Goal: Complete application form: Complete application form

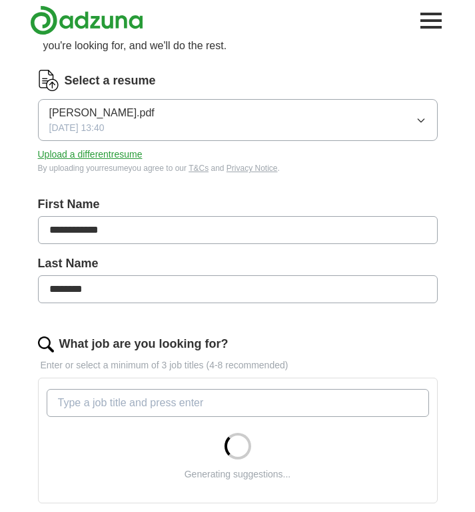
scroll to position [126, 0]
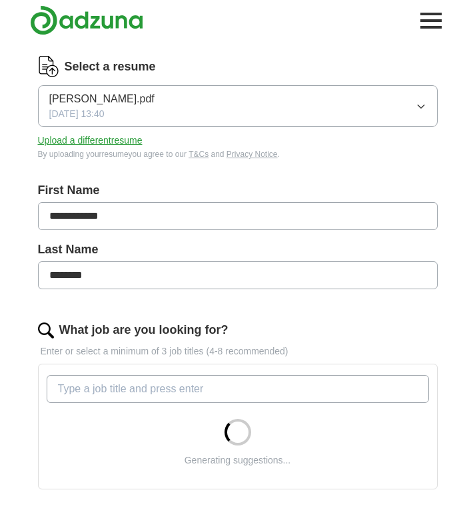
click at [89, 143] on button "Upload a different resume" at bounding box center [90, 141] width 104 height 14
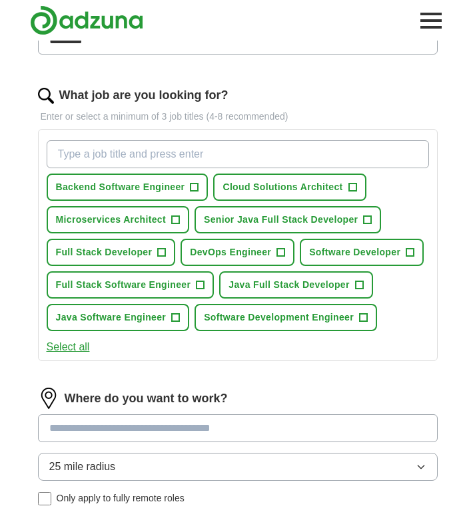
scroll to position [387, 0]
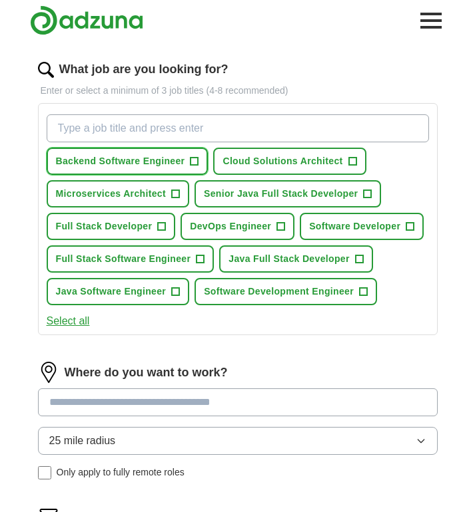
click at [176, 160] on span "Backend Software Engineer" at bounding box center [120, 161] width 129 height 14
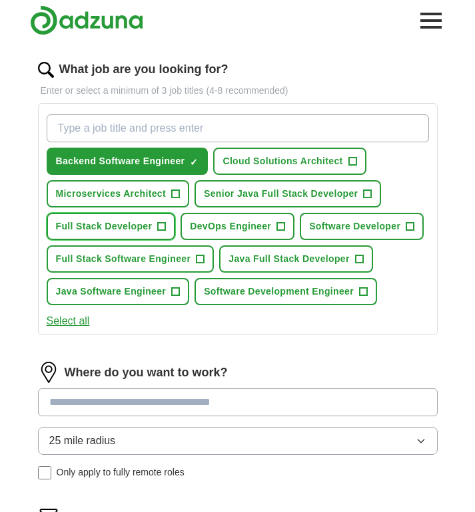
click at [161, 230] on span "+" at bounding box center [162, 227] width 8 height 11
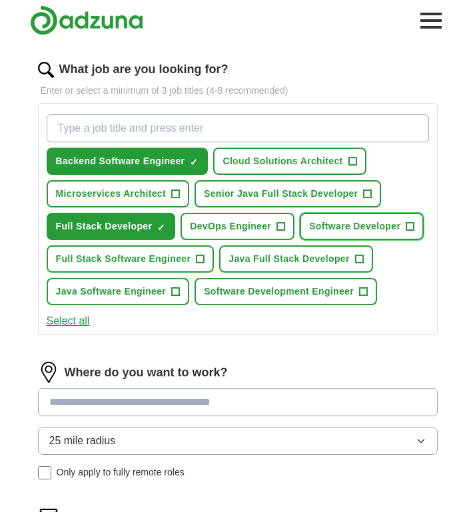
click at [355, 231] on span "Software Developer" at bounding box center [354, 227] width 91 height 14
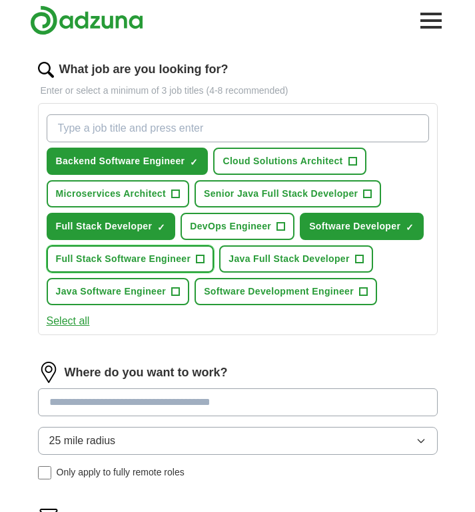
click at [173, 264] on span "Full Stack Software Engineer" at bounding box center [123, 259] width 135 height 14
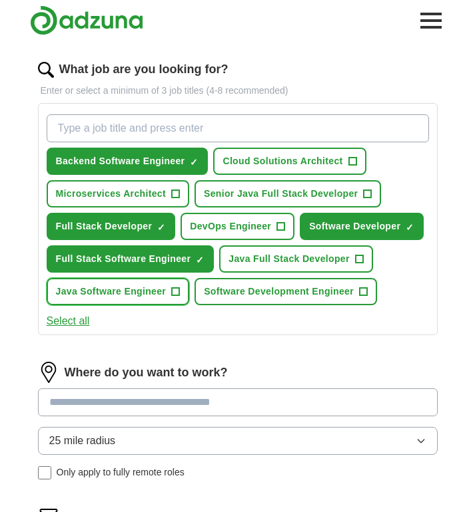
click at [174, 294] on span "+" at bounding box center [176, 292] width 8 height 11
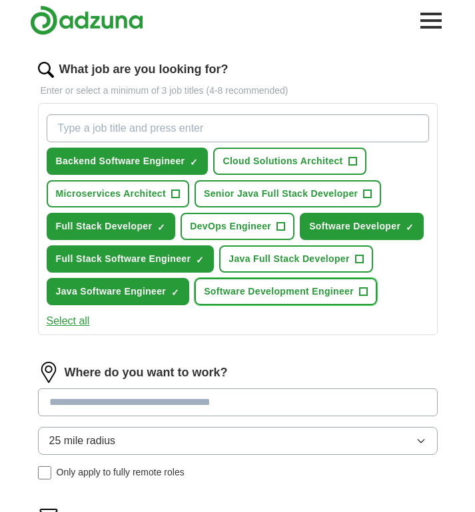
click at [252, 298] on span "Software Development Engineer" at bounding box center [279, 292] width 150 height 14
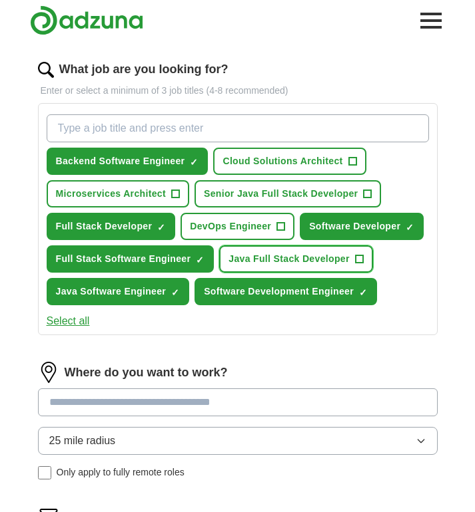
click at [263, 258] on span "Java Full Stack Developer" at bounding box center [288, 259] width 121 height 14
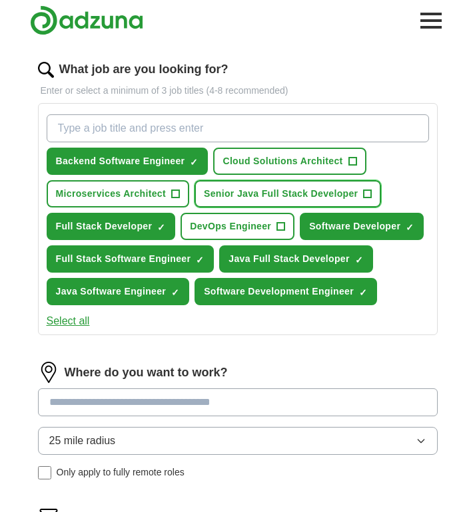
click at [280, 197] on span "Senior Java Full Stack Developer" at bounding box center [281, 194] width 154 height 14
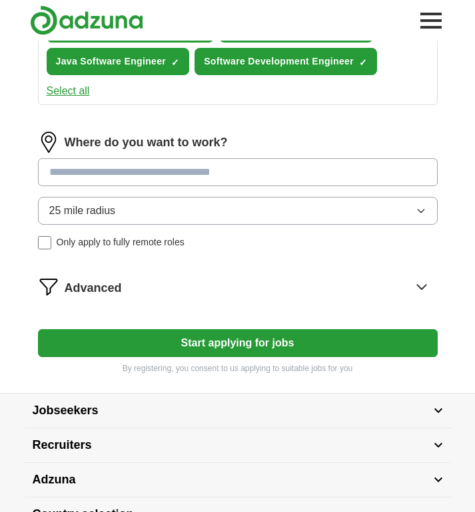
scroll to position [618, 0]
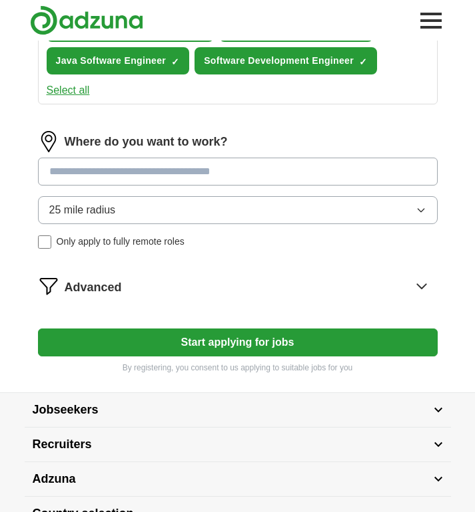
click at [214, 168] on input at bounding box center [237, 172] width 399 height 28
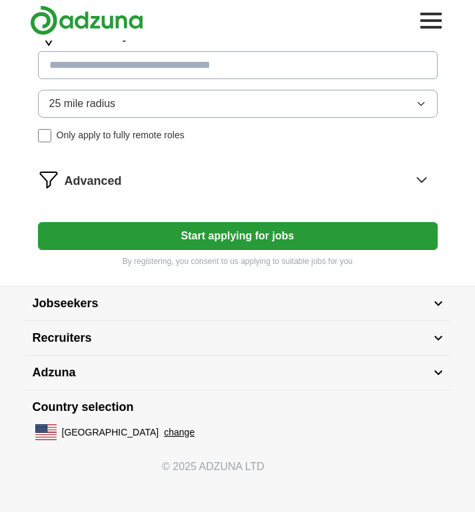
click at [225, 238] on button "Start applying for jobs" at bounding box center [237, 236] width 399 height 28
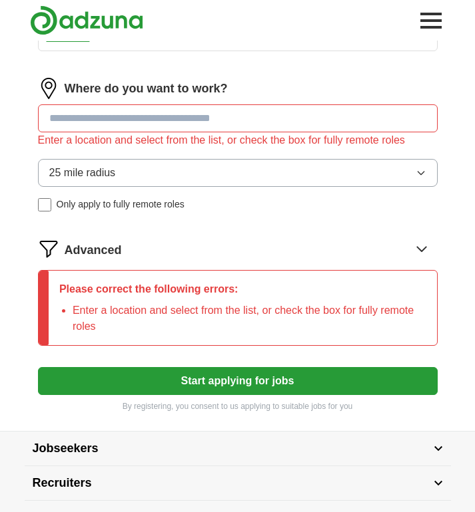
scroll to position [654, 0]
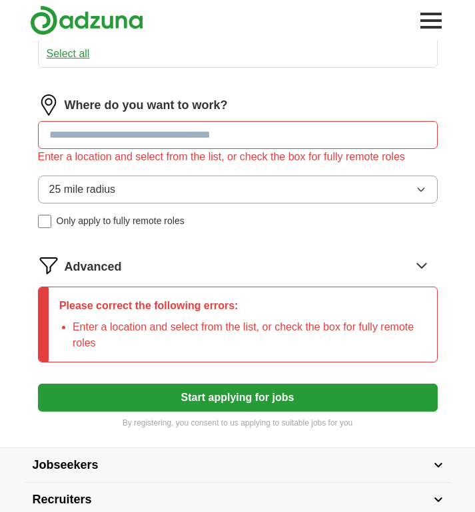
click at [144, 139] on input at bounding box center [237, 135] width 399 height 28
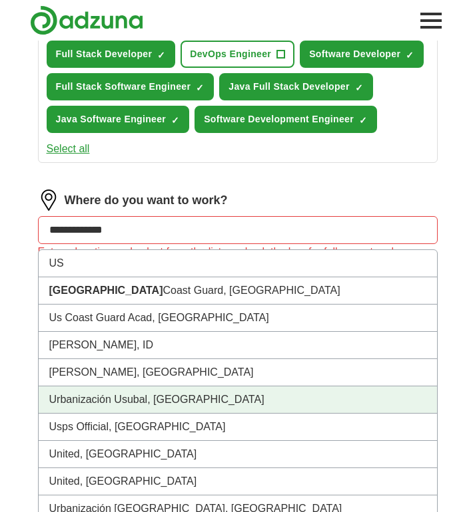
scroll to position [550, 0]
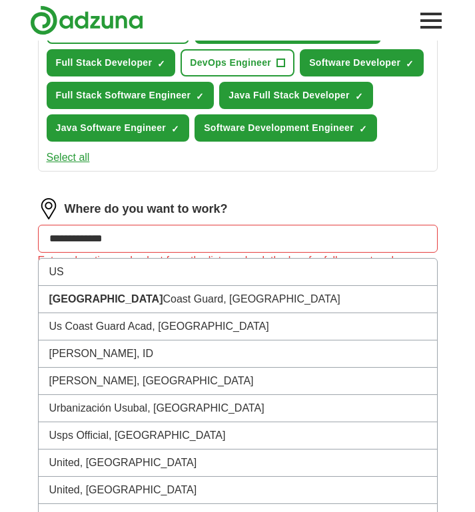
drag, startPoint x: 114, startPoint y: 230, endPoint x: 11, endPoint y: 224, distance: 104.0
click at [11, 224] on div "**********" at bounding box center [237, 21] width 475 height 1062
type input "***"
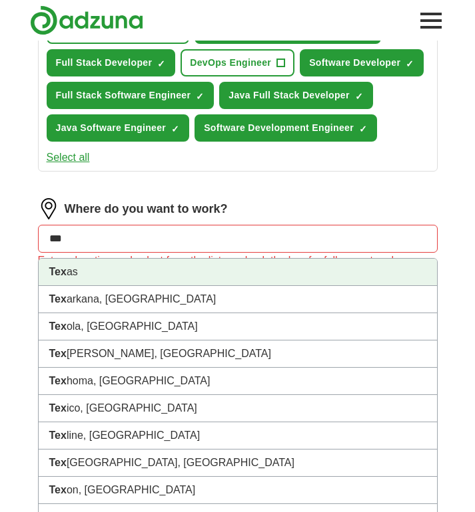
click at [70, 274] on li "Tex as" at bounding box center [238, 272] width 398 height 27
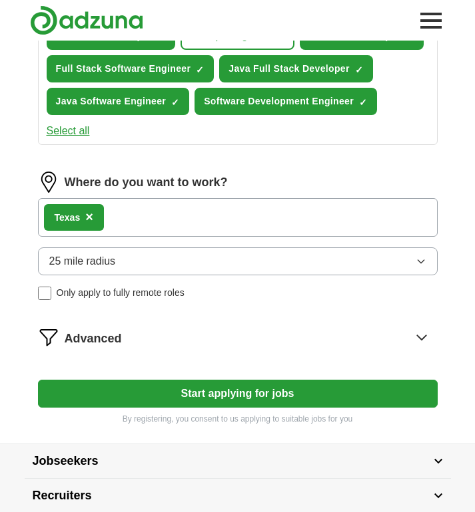
scroll to position [588, 0]
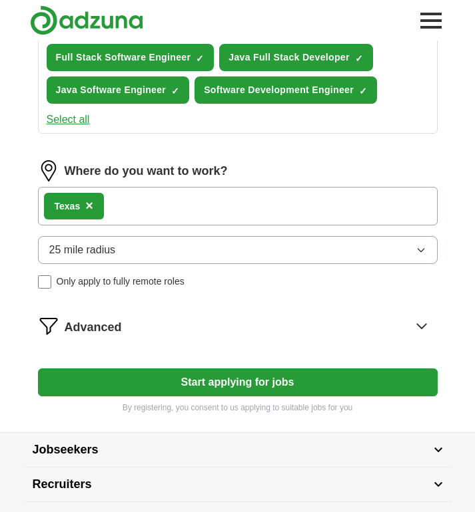
click at [134, 219] on div "Tex as ×" at bounding box center [237, 206] width 399 height 39
click at [136, 212] on div "Tex as ×" at bounding box center [237, 206] width 399 height 39
click at [128, 198] on div "Tex as ×" at bounding box center [237, 206] width 399 height 39
click at [131, 206] on div "Tex as ×" at bounding box center [237, 206] width 399 height 39
click at [108, 247] on span "25 mile radius" at bounding box center [82, 250] width 67 height 16
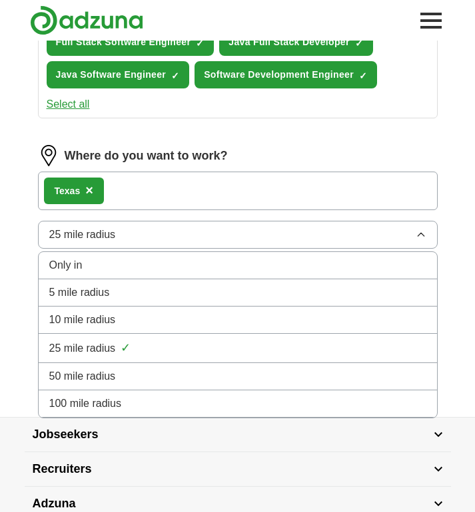
scroll to position [616, 0]
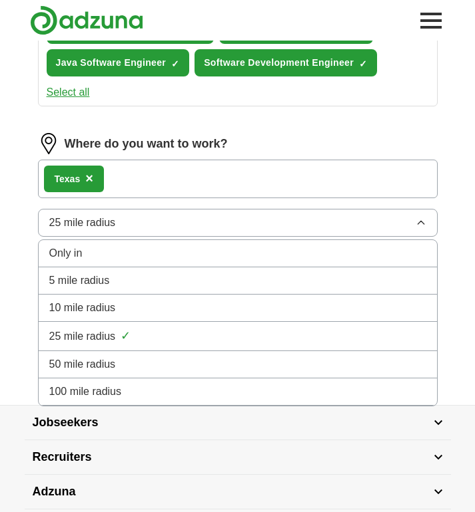
click at [115, 394] on span "100 mile radius" at bounding box center [85, 392] width 73 height 16
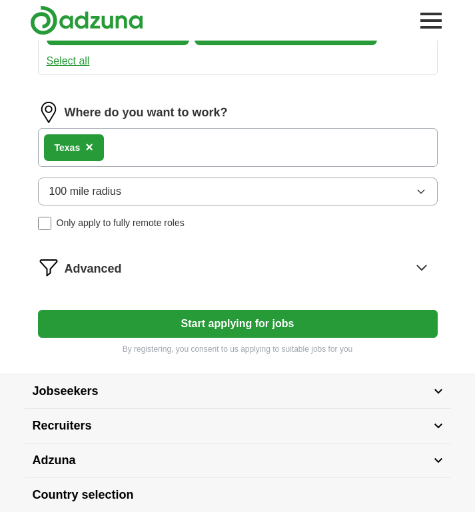
scroll to position [654, 0]
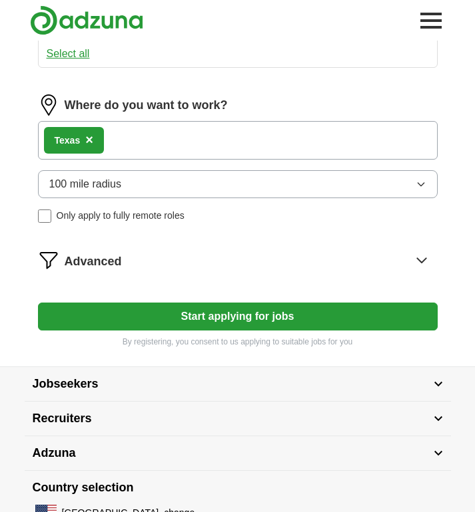
click at [130, 142] on div "Tex as ×" at bounding box center [237, 140] width 399 height 39
click at [100, 137] on div "Tex as ×" at bounding box center [74, 140] width 60 height 27
click at [184, 316] on button "Start applying for jobs" at bounding box center [237, 317] width 399 height 28
select select "**"
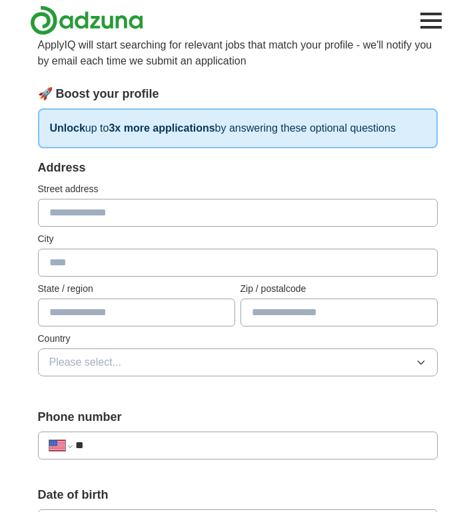
scroll to position [116, 0]
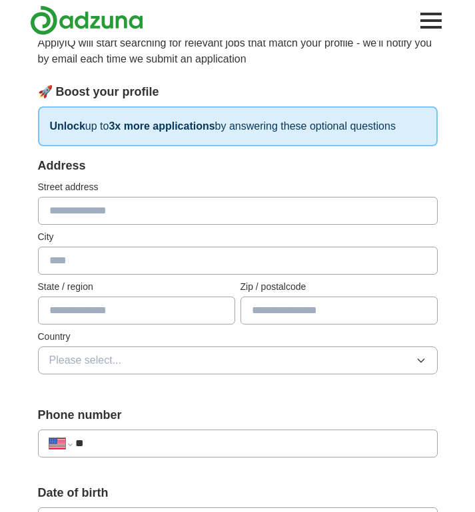
click at [156, 213] on input "text" at bounding box center [237, 211] width 399 height 28
type input "**********"
type input "******"
type input "**"
type input "*****"
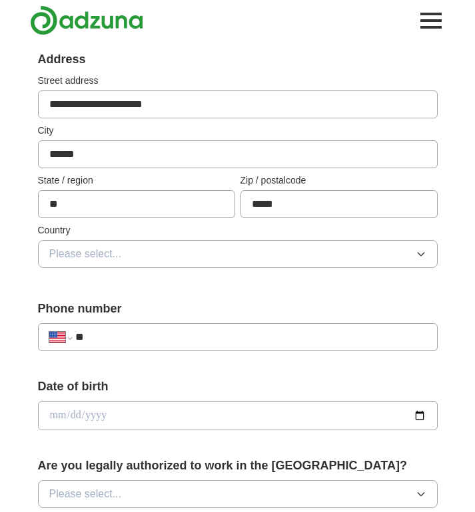
scroll to position [244, 0]
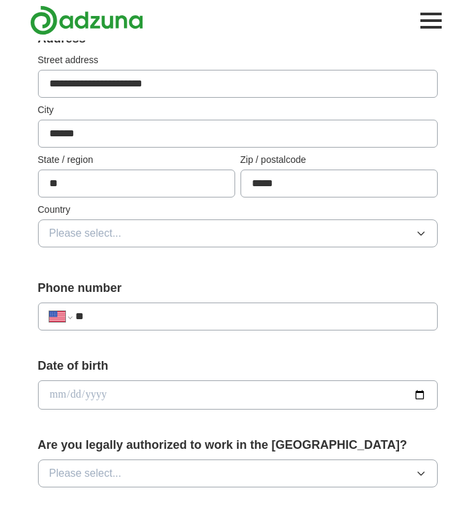
click at [144, 229] on button "Please select..." at bounding box center [237, 234] width 399 height 28
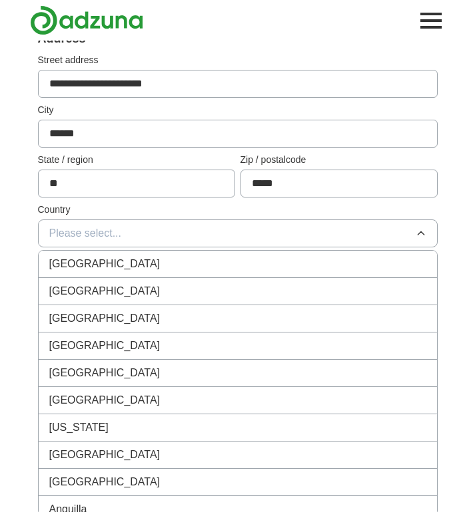
click at [138, 283] on li "[GEOGRAPHIC_DATA]" at bounding box center [238, 291] width 398 height 27
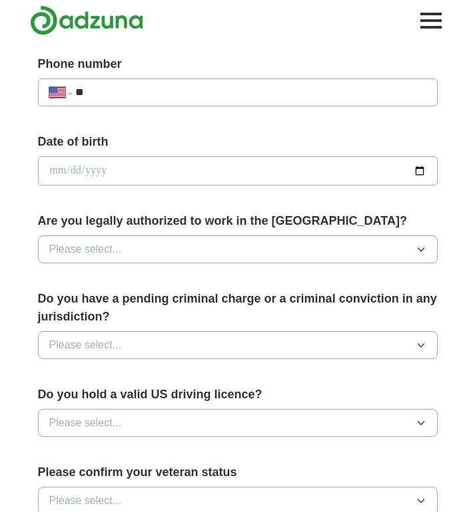
scroll to position [441, 0]
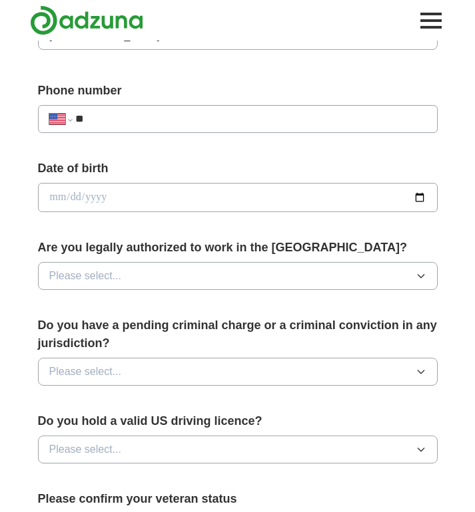
click at [158, 104] on div "**********" at bounding box center [237, 113] width 399 height 62
click at [158, 112] on input "**" at bounding box center [250, 119] width 350 height 16
type input "**********"
click at [125, 190] on input "date" at bounding box center [237, 197] width 399 height 29
click at [417, 196] on input "date" at bounding box center [237, 197] width 399 height 29
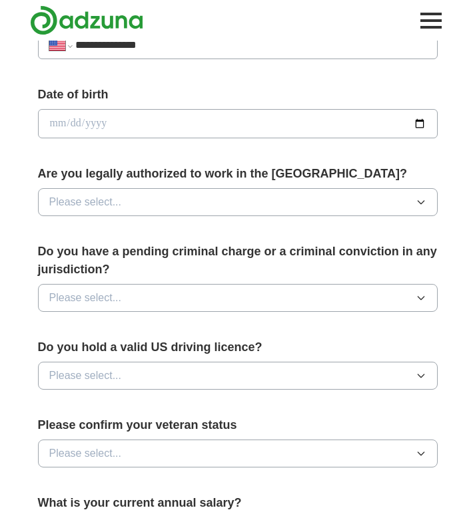
scroll to position [480, 0]
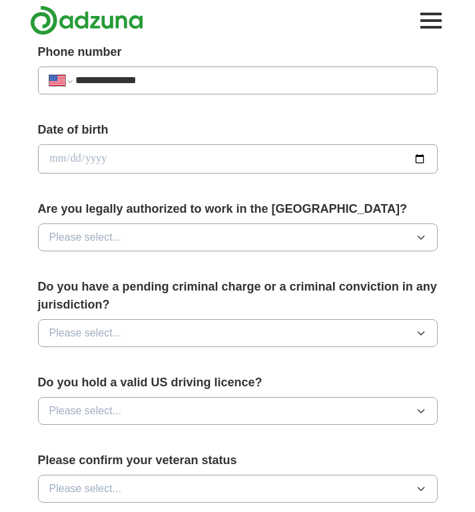
click at [425, 160] on input "date" at bounding box center [237, 158] width 399 height 29
type input "**********"
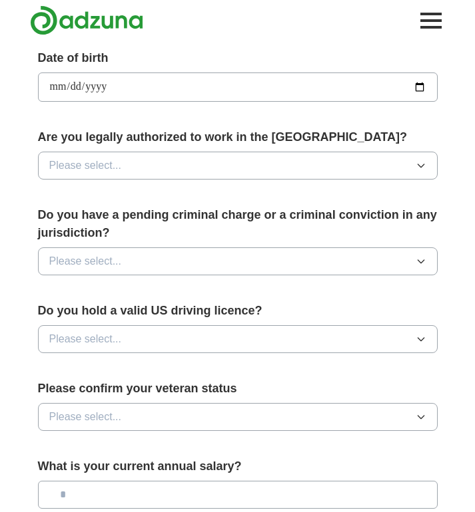
click at [170, 163] on button "Please select..." at bounding box center [237, 166] width 399 height 28
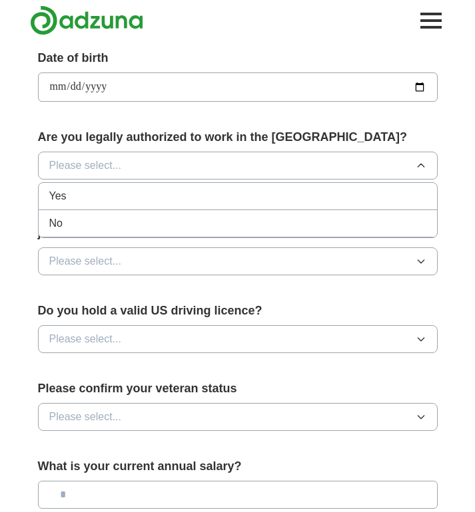
click at [162, 188] on div "Yes" at bounding box center [237, 196] width 377 height 16
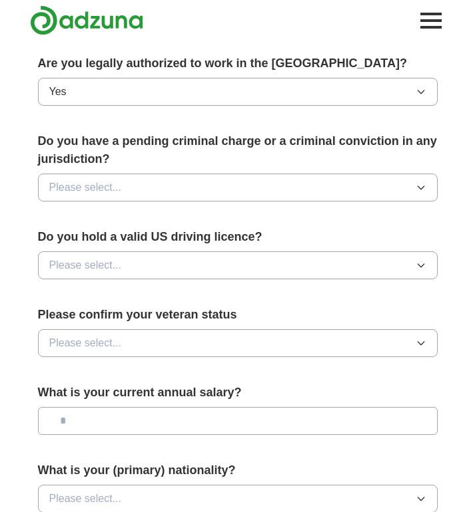
scroll to position [628, 0]
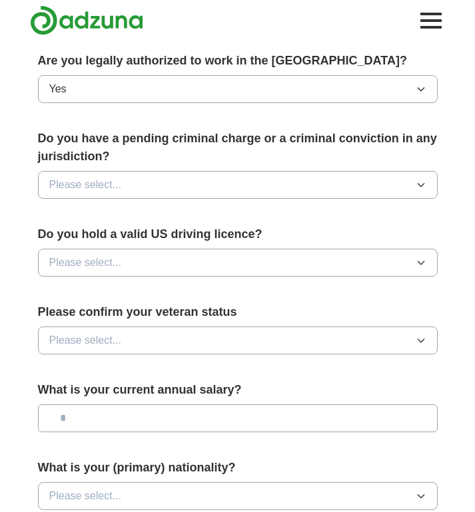
click at [162, 189] on button "Please select..." at bounding box center [237, 185] width 399 height 28
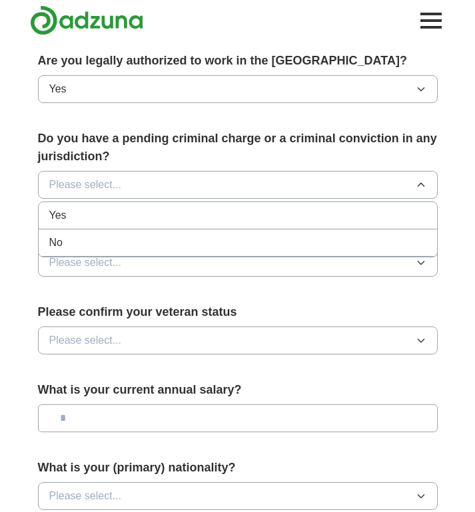
click at [126, 248] on div "No" at bounding box center [237, 243] width 377 height 16
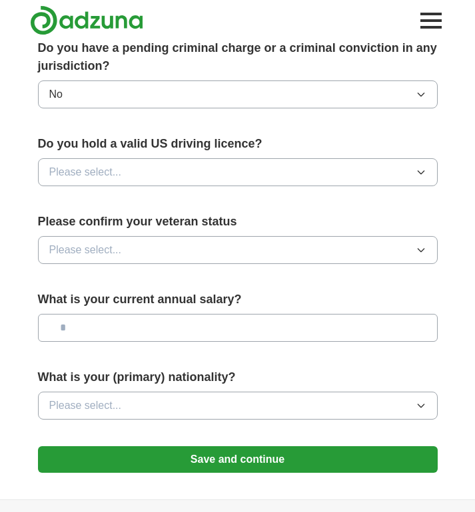
scroll to position [735, 0]
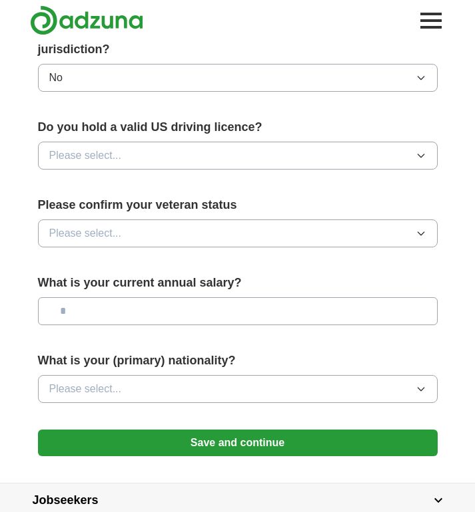
click at [168, 148] on button "Please select..." at bounding box center [237, 156] width 399 height 28
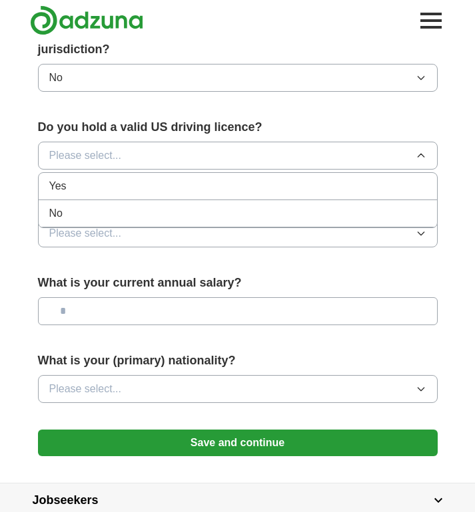
click at [137, 188] on div "Yes" at bounding box center [237, 186] width 377 height 16
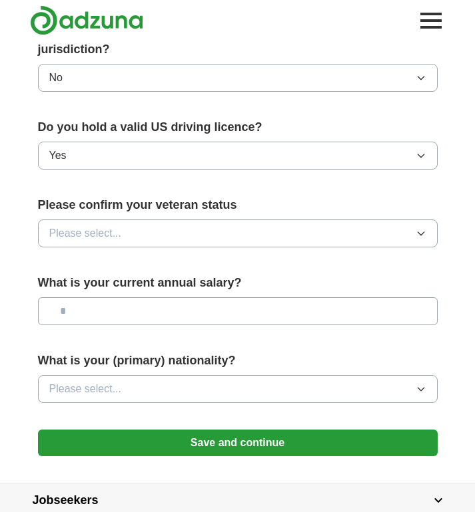
click at [120, 248] on div "Please confirm your veteran status Please select..." at bounding box center [237, 227] width 399 height 62
click at [127, 236] on button "Please select..." at bounding box center [237, 234] width 399 height 28
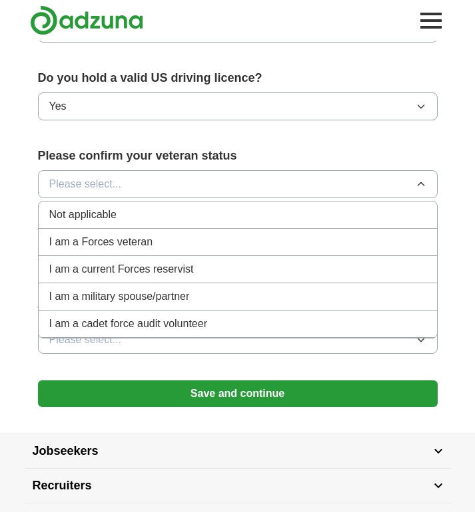
scroll to position [787, 0]
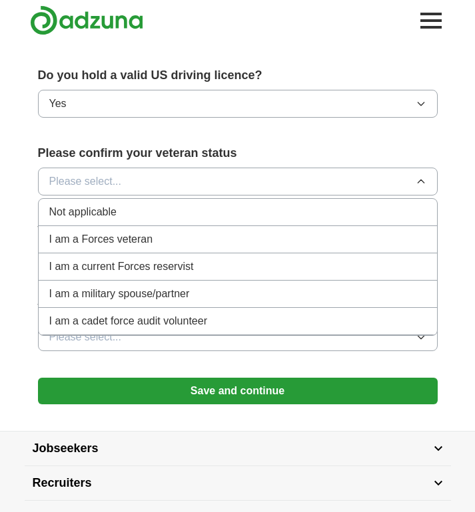
click at [191, 214] on div "Not applicable" at bounding box center [237, 212] width 377 height 16
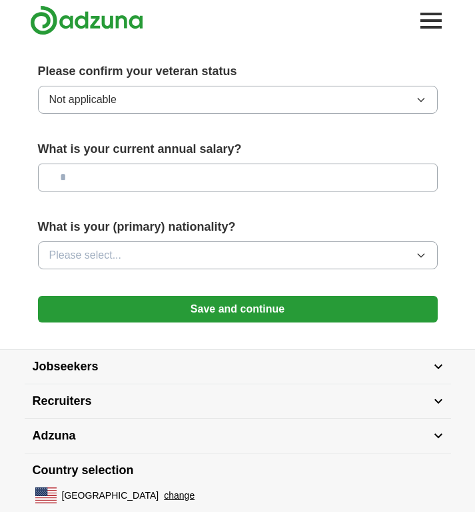
scroll to position [881, 0]
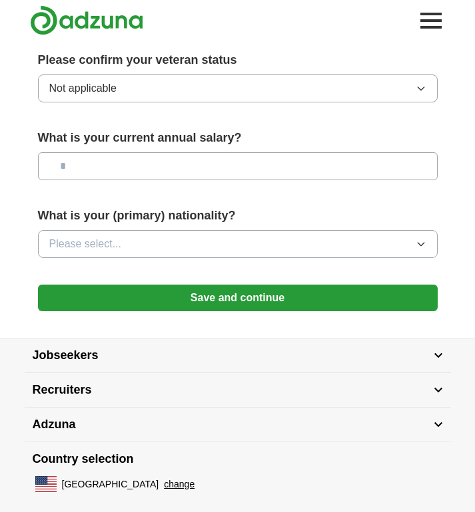
click at [209, 178] on input "text" at bounding box center [237, 166] width 399 height 28
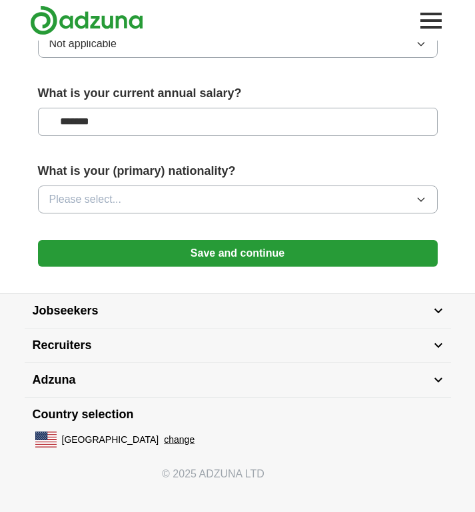
scroll to position [932, 0]
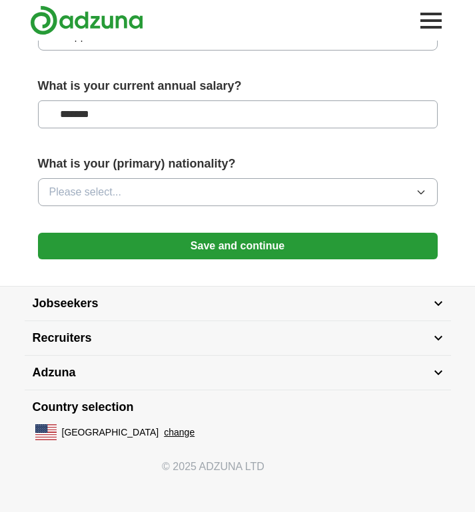
type input "*******"
click at [234, 199] on button "Please select..." at bounding box center [237, 192] width 399 height 28
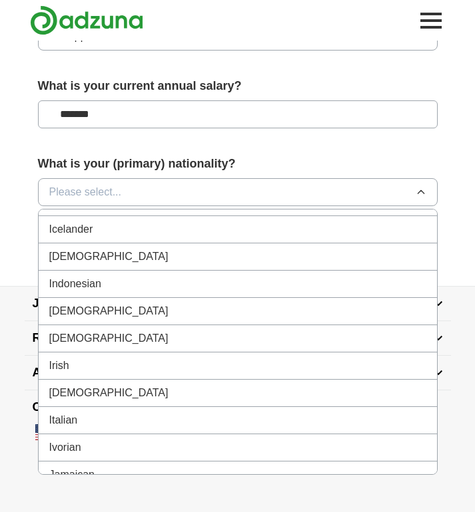
scroll to position [2141, 0]
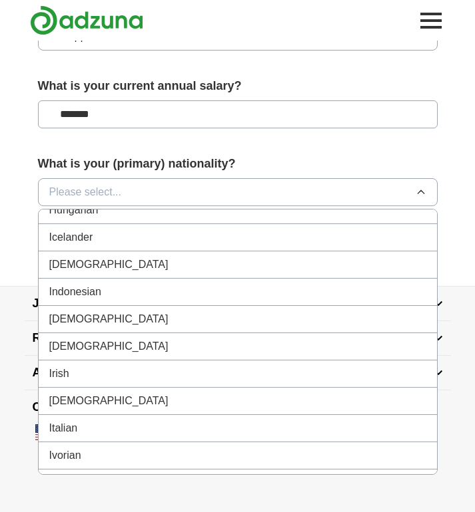
click at [150, 266] on div "[DEMOGRAPHIC_DATA]" at bounding box center [237, 265] width 377 height 16
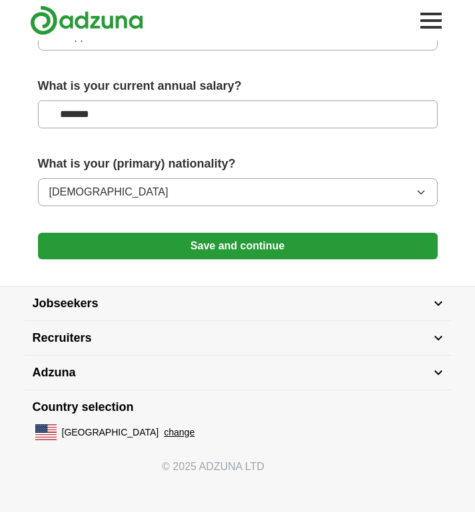
click at [190, 248] on button "Save and continue" at bounding box center [237, 246] width 399 height 27
